Goal: Task Accomplishment & Management: Manage account settings

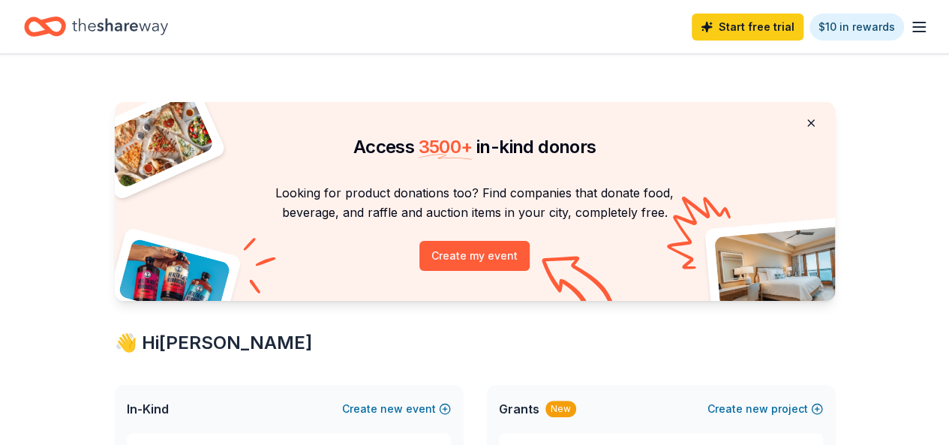
click at [813, 124] on button at bounding box center [811, 123] width 36 height 30
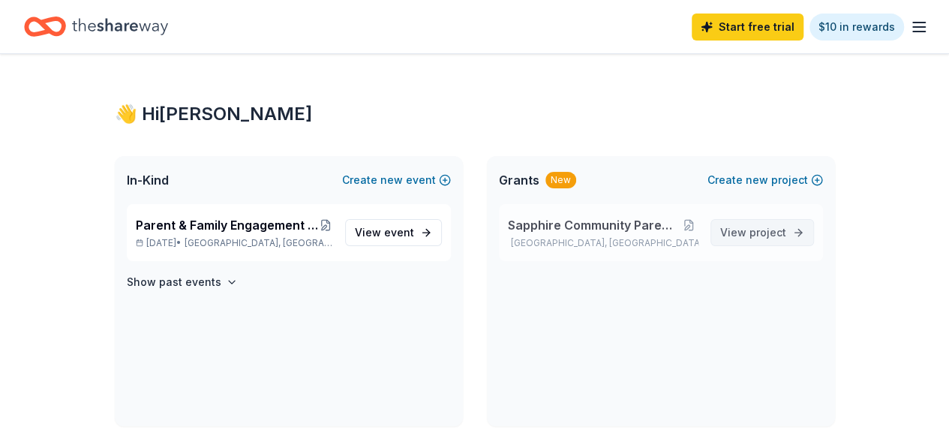
click at [750, 226] on span "project" at bounding box center [767, 232] width 37 height 13
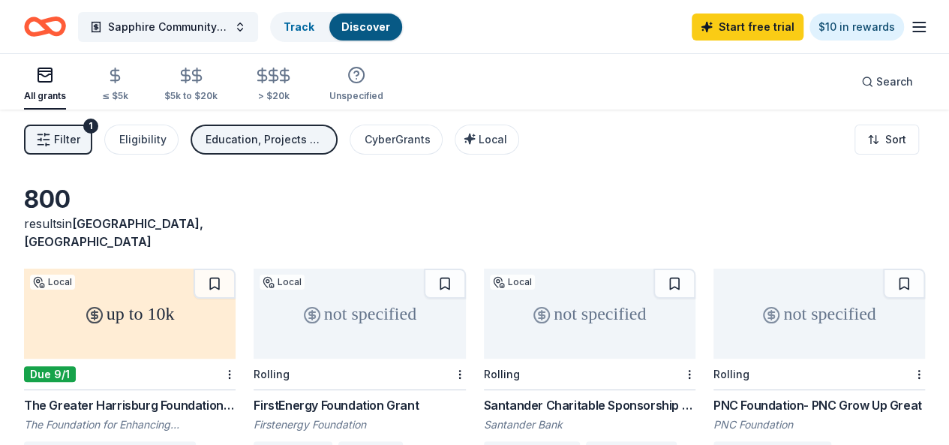
click at [910, 30] on icon "button" at bounding box center [919, 27] width 18 height 18
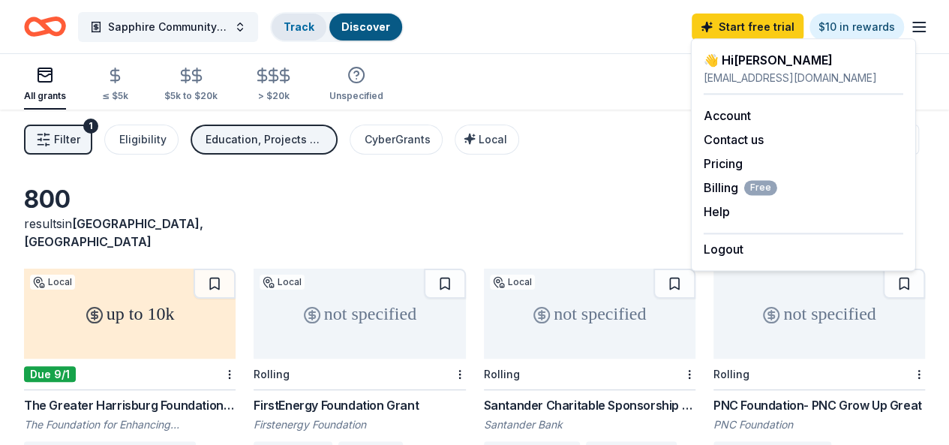
click at [314, 25] on link "Track" at bounding box center [298, 26] width 31 height 13
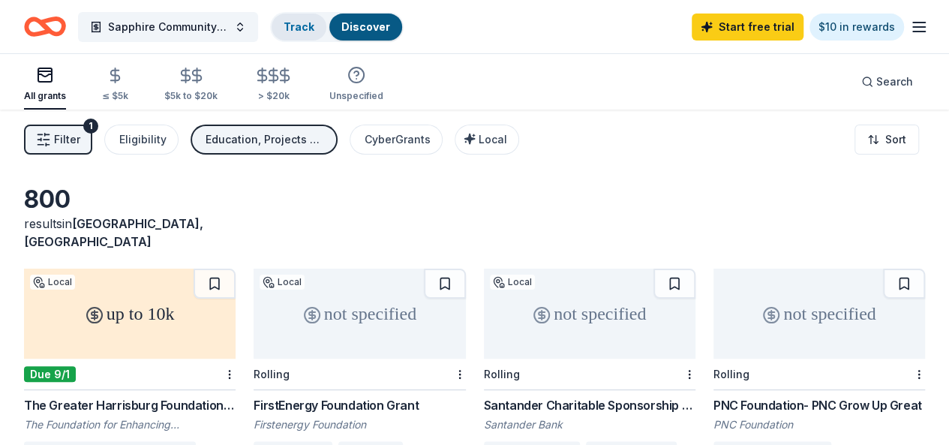
click at [310, 33] on div "Track" at bounding box center [298, 26] width 55 height 27
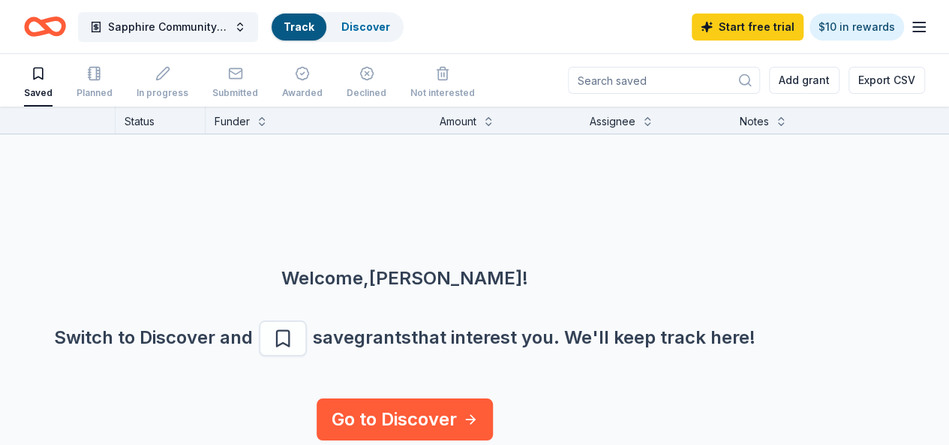
scroll to position [0, 171]
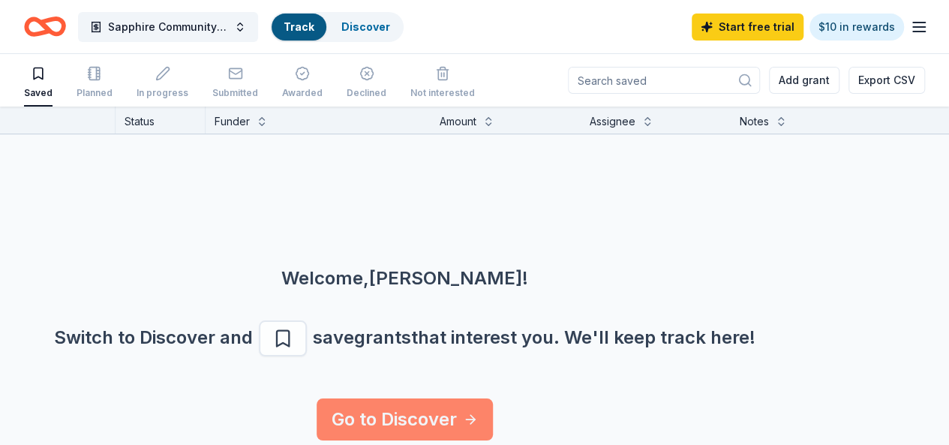
click at [422, 408] on link "Go to Discover" at bounding box center [404, 419] width 176 height 42
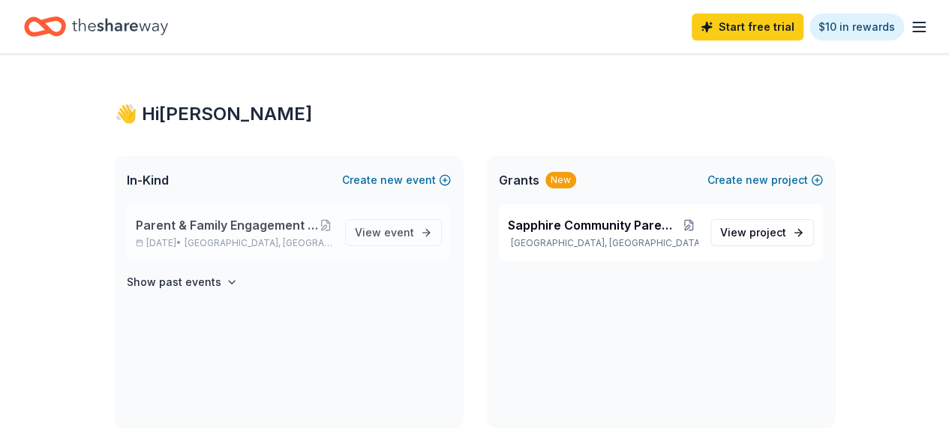
click at [245, 226] on span "Parent & Family Engagement - Sapphire Parent Portal Workshop" at bounding box center [227, 225] width 183 height 18
click at [384, 236] on span "View event" at bounding box center [384, 232] width 59 height 18
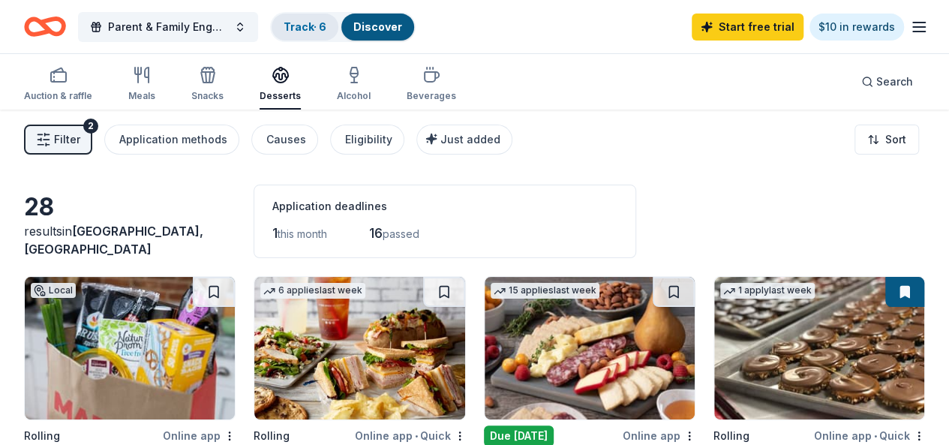
click at [310, 25] on link "Track · 6" at bounding box center [304, 26] width 43 height 13
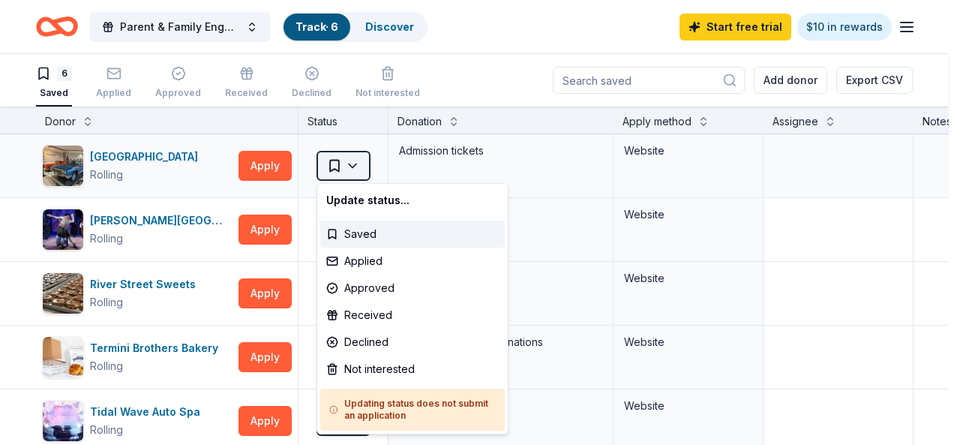
click at [355, 162] on html "Parent & Family Engagement - Sapphire Parent Portal Workshop Track · 6 Discover…" at bounding box center [480, 222] width 960 height 445
click at [386, 316] on div "Received" at bounding box center [412, 314] width 184 height 27
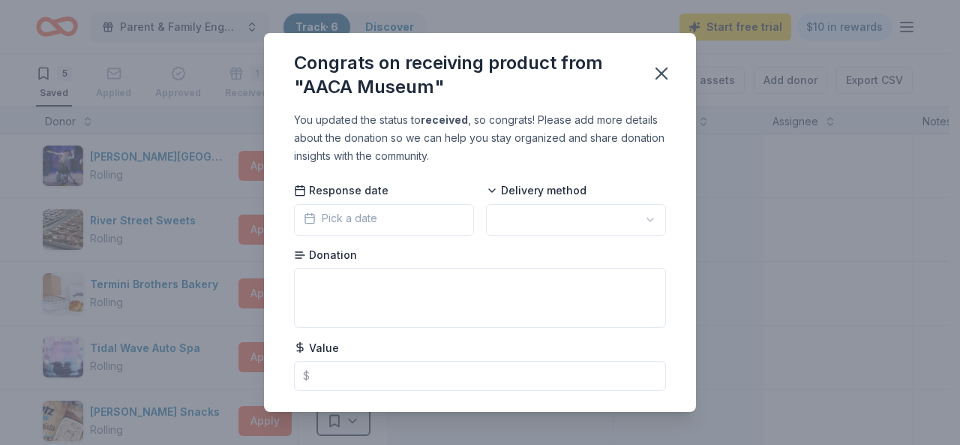
click at [388, 218] on button "Pick a date" at bounding box center [384, 219] width 180 height 31
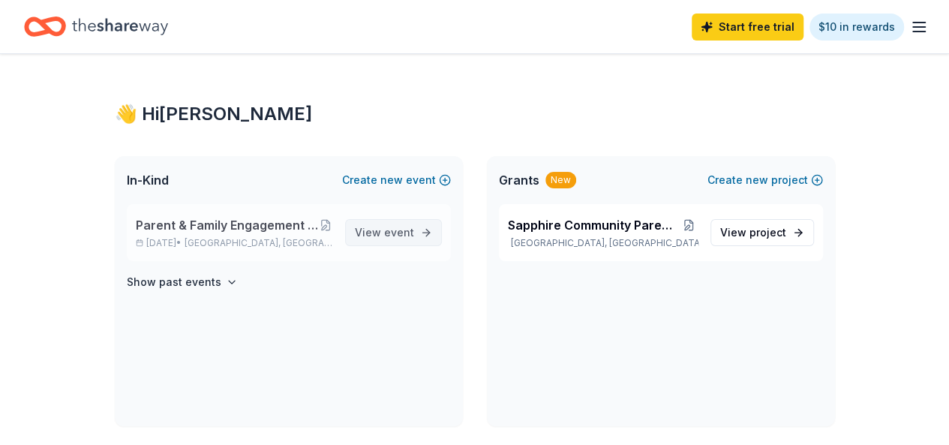
click at [411, 238] on span "View event" at bounding box center [384, 232] width 59 height 18
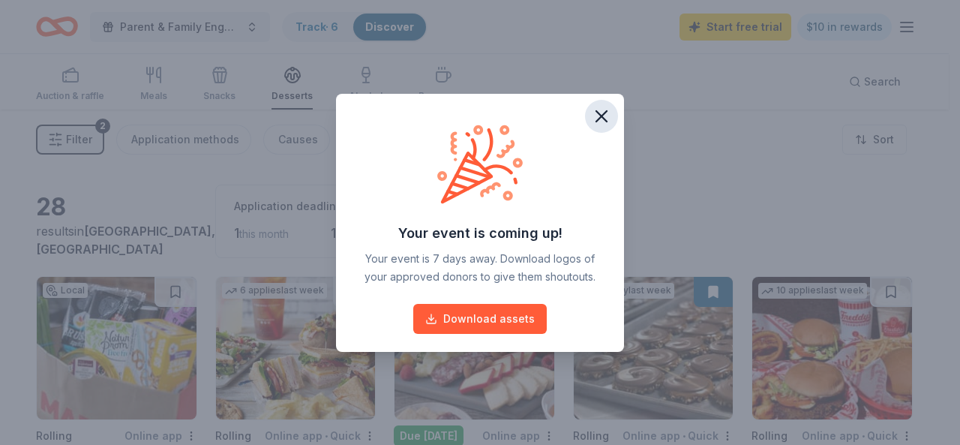
click at [606, 118] on icon "button" at bounding box center [601, 116] width 21 height 21
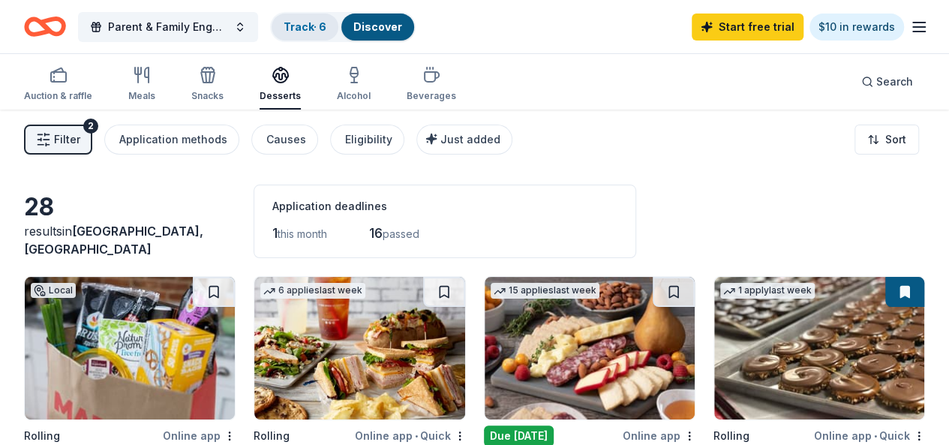
click at [312, 20] on link "Track · 6" at bounding box center [304, 26] width 43 height 13
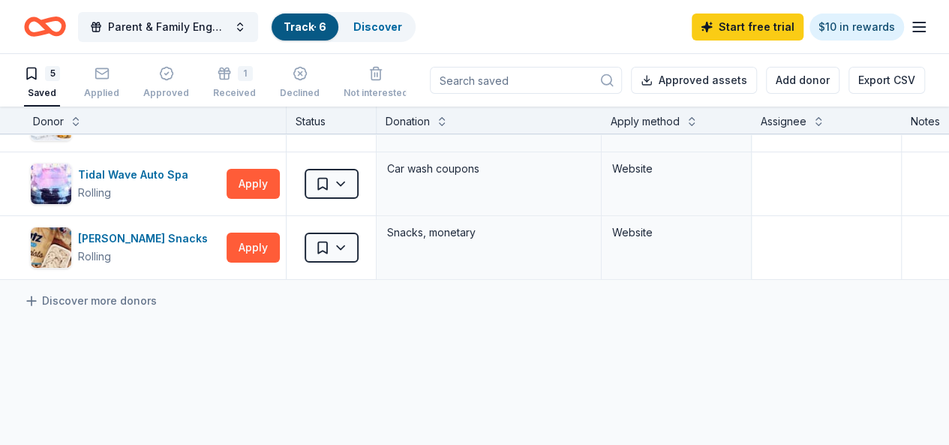
scroll to position [150, 0]
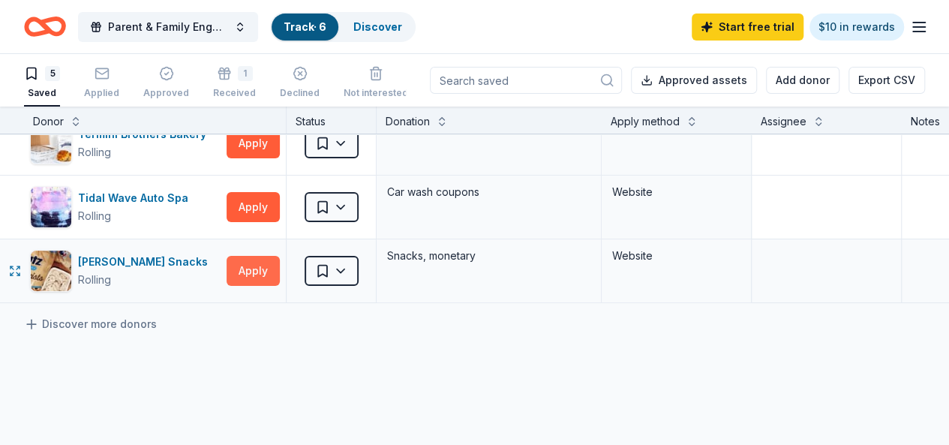
click at [277, 274] on button "Apply" at bounding box center [252, 271] width 53 height 30
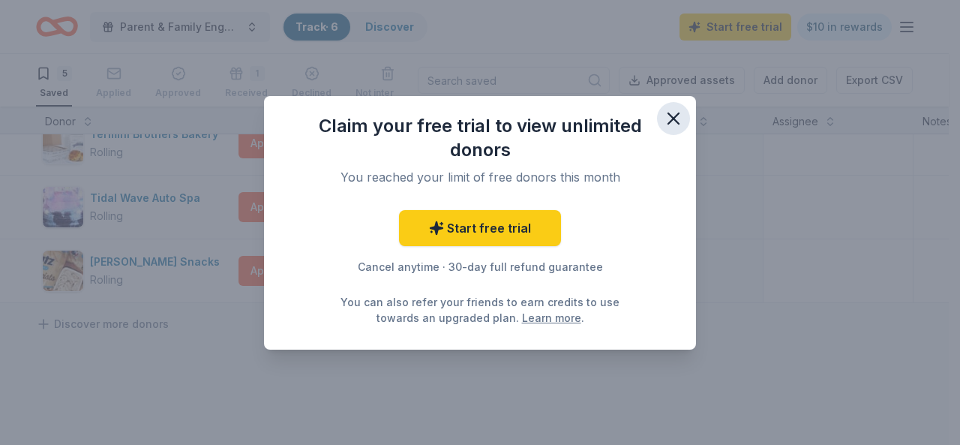
click at [670, 115] on icon "button" at bounding box center [673, 118] width 10 height 10
